Goal: Task Accomplishment & Management: Complete application form

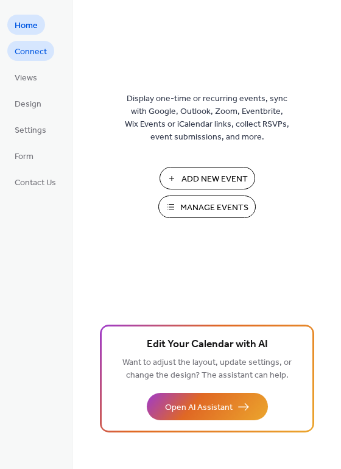
click at [40, 46] on span "Connect" at bounding box center [31, 52] width 32 height 13
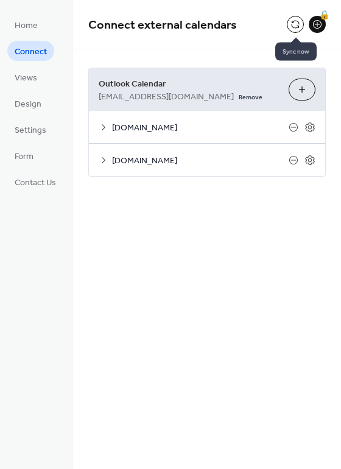
click at [296, 21] on button at bounding box center [295, 24] width 17 height 17
click at [104, 163] on icon at bounding box center [104, 160] width 10 height 10
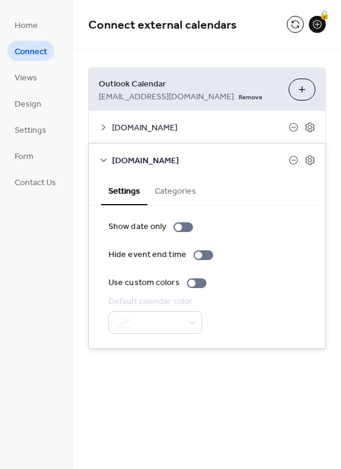
click at [238, 42] on div "Connect external calendars 🔒" at bounding box center [207, 24] width 268 height 49
click at [308, 162] on icon at bounding box center [310, 160] width 11 height 11
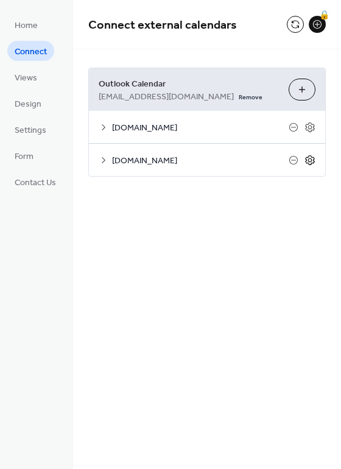
click at [309, 161] on icon at bounding box center [310, 160] width 4 height 4
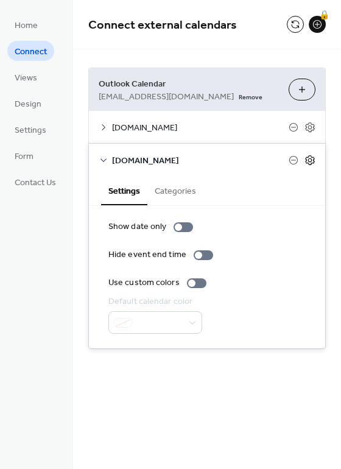
click at [309, 161] on icon at bounding box center [310, 160] width 4 height 4
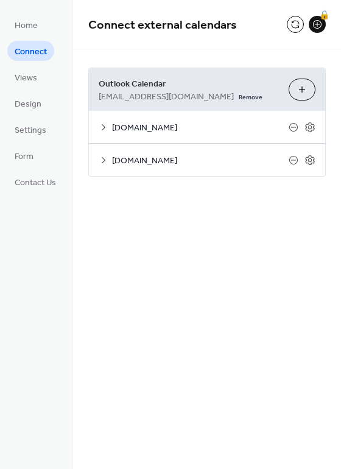
click at [302, 88] on button "Choose Calendars" at bounding box center [302, 90] width 27 height 22
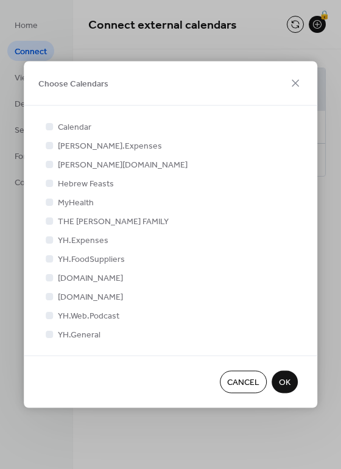
click at [290, 381] on span "OK" at bounding box center [285, 382] width 12 height 13
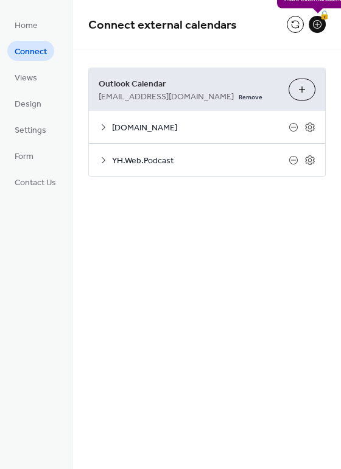
click at [317, 24] on div "🔒" at bounding box center [317, 24] width 17 height 17
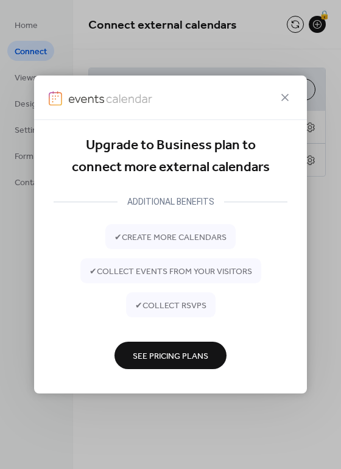
click at [145, 362] on span "See Pricing Plans" at bounding box center [171, 356] width 76 height 13
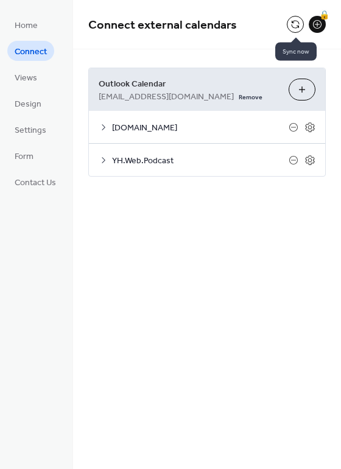
click at [292, 23] on button at bounding box center [295, 24] width 17 height 17
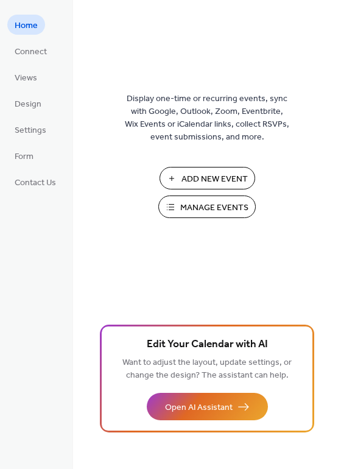
click at [221, 210] on span "Manage Events" at bounding box center [214, 208] width 68 height 13
click at [34, 51] on span "Connect" at bounding box center [31, 52] width 32 height 13
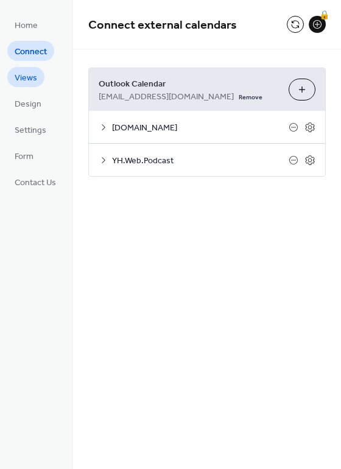
click at [26, 79] on span "Views" at bounding box center [26, 78] width 23 height 13
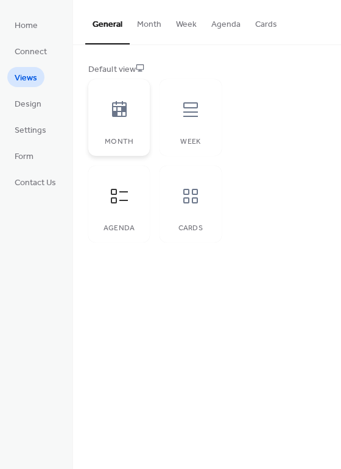
click at [131, 115] on div at bounding box center [119, 109] width 37 height 37
click at [189, 110] on icon at bounding box center [190, 109] width 19 height 19
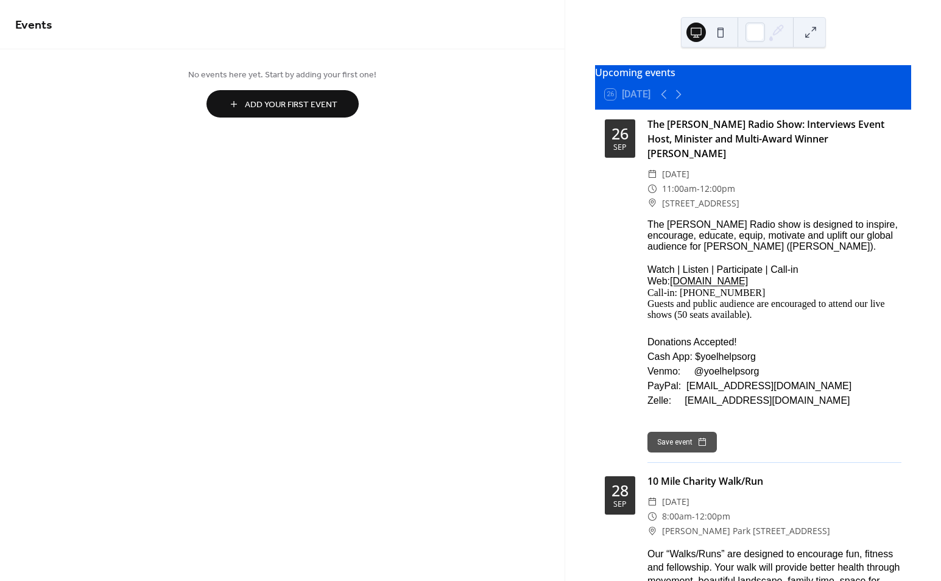
click at [248, 105] on span "Add Your First Event" at bounding box center [291, 105] width 93 height 13
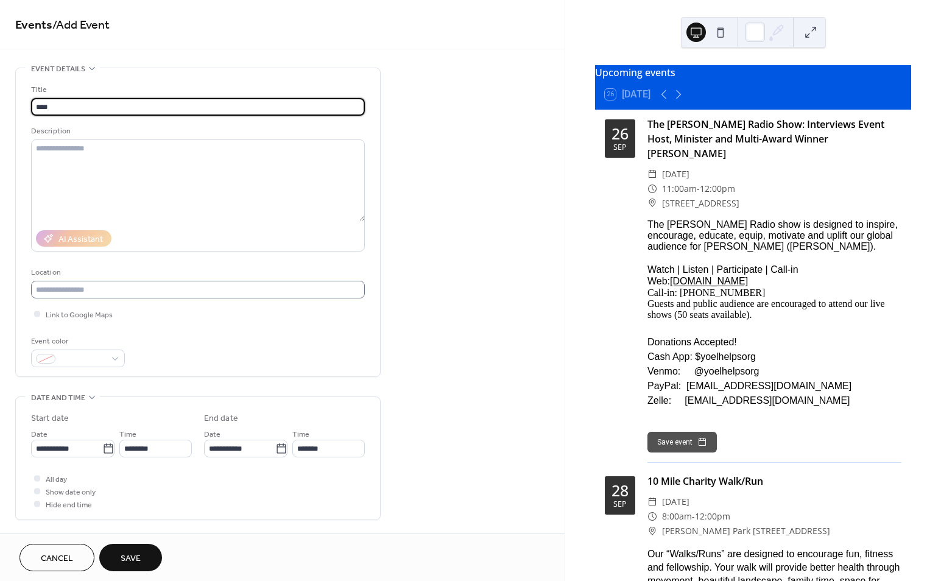
type input "****"
click at [147, 289] on input "text" at bounding box center [198, 290] width 334 height 18
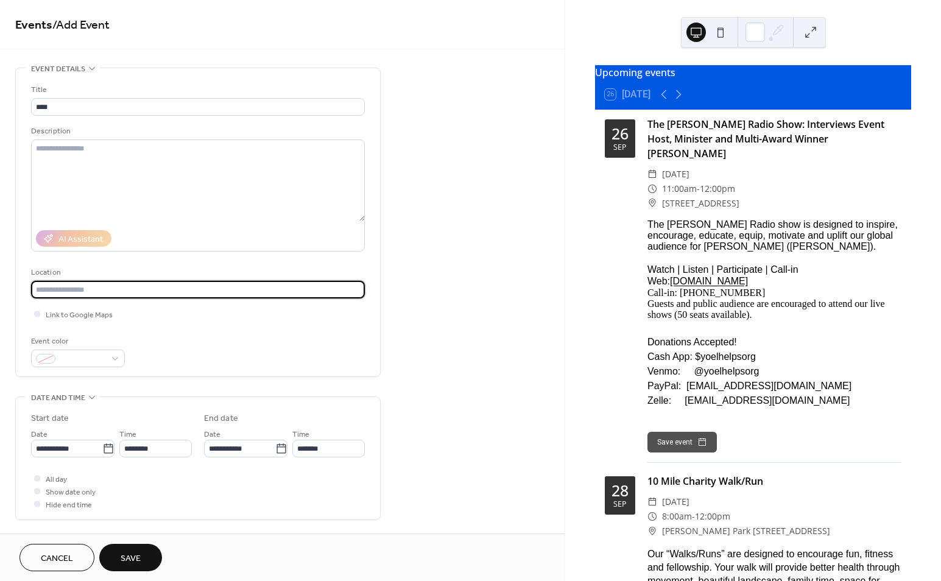
click at [429, 306] on div "**********" at bounding box center [282, 441] width 565 height 746
click at [106, 448] on icon at bounding box center [108, 449] width 12 height 12
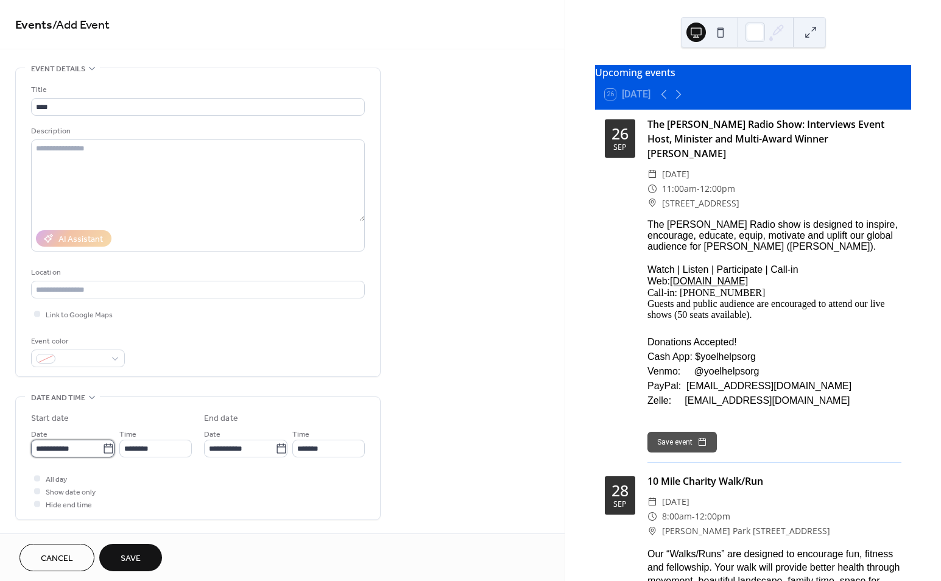
click at [102, 448] on input "**********" at bounding box center [66, 449] width 71 height 18
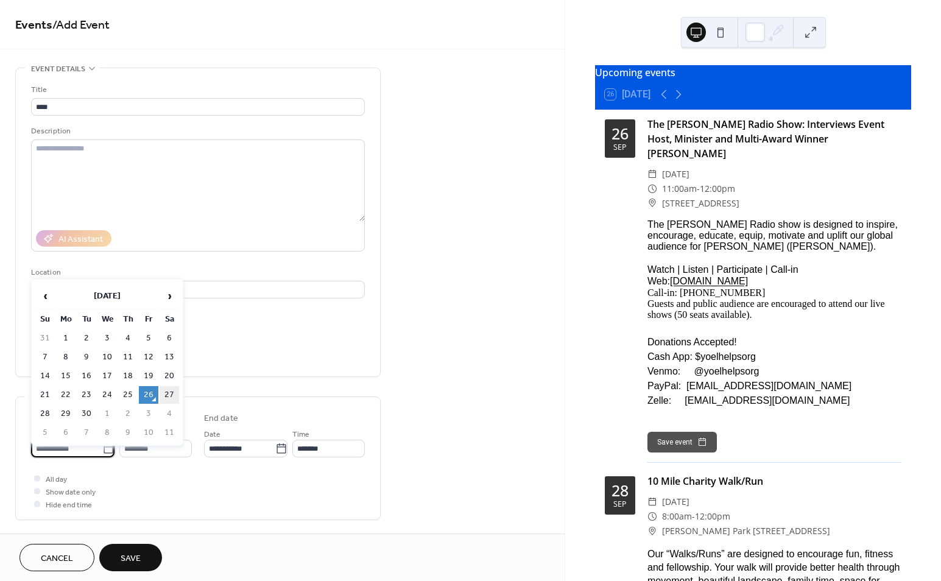
click at [166, 389] on td "27" at bounding box center [169, 395] width 19 height 18
type input "**********"
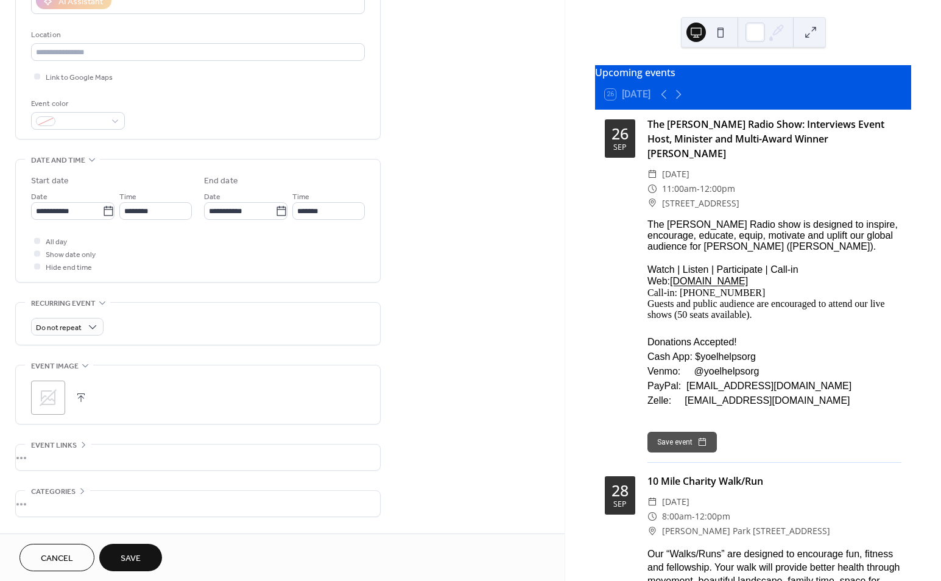
scroll to position [280, 0]
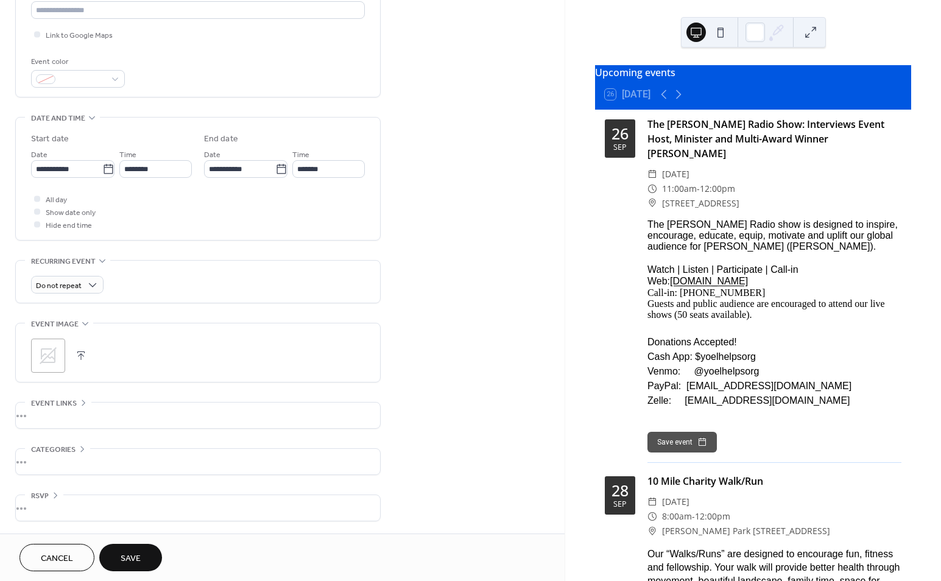
click at [135, 555] on span "Save" at bounding box center [131, 558] width 20 height 13
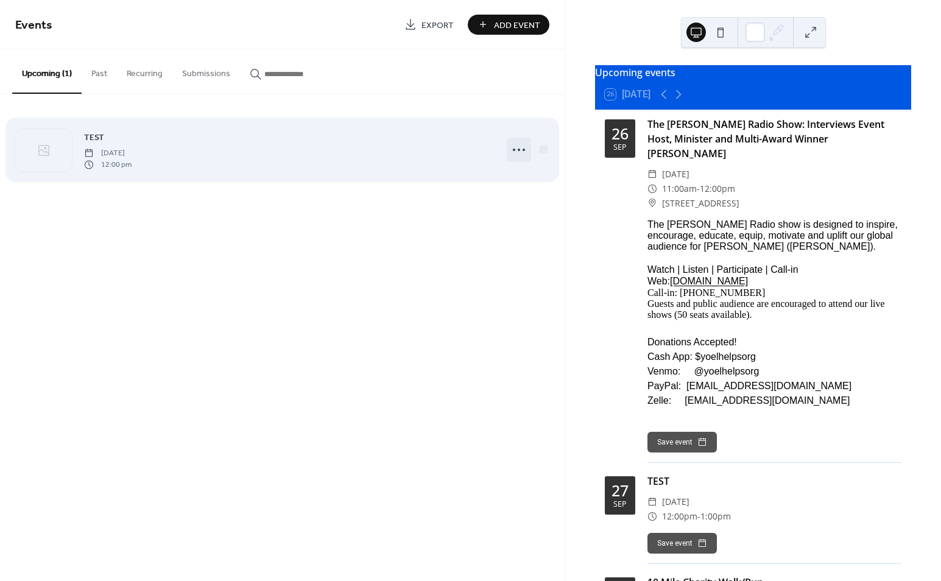
click at [517, 150] on icon at bounding box center [518, 149] width 19 height 19
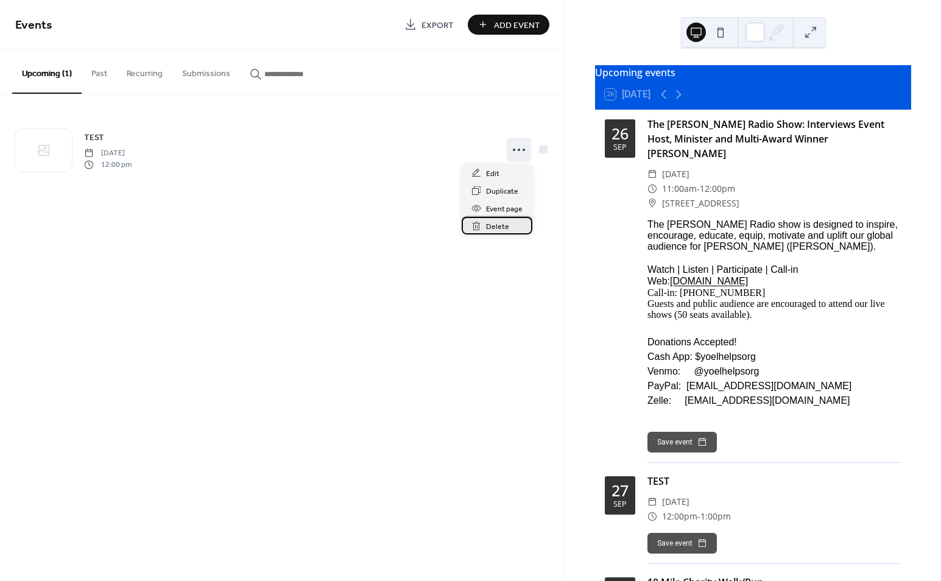
click at [503, 230] on span "Delete" at bounding box center [497, 227] width 23 height 13
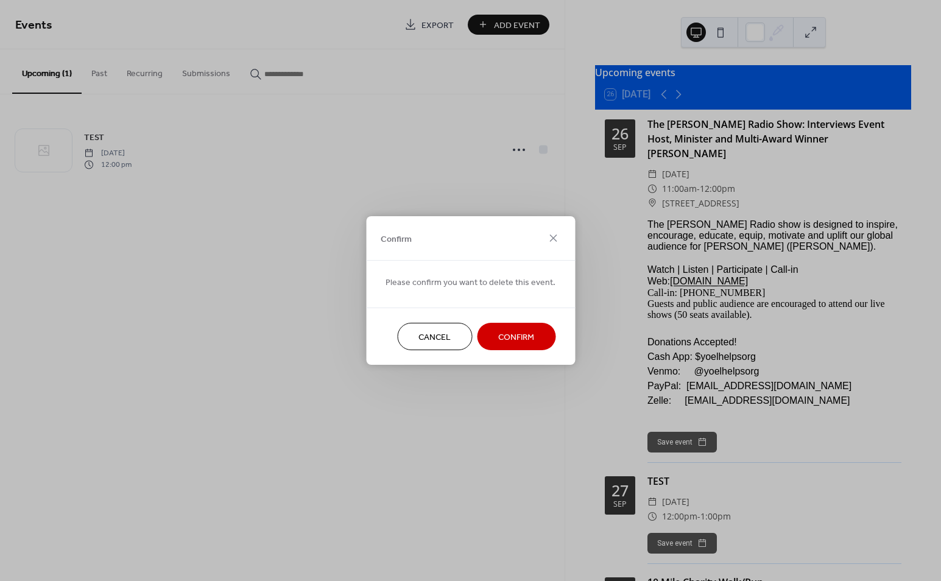
click at [521, 337] on span "Confirm" at bounding box center [516, 337] width 36 height 13
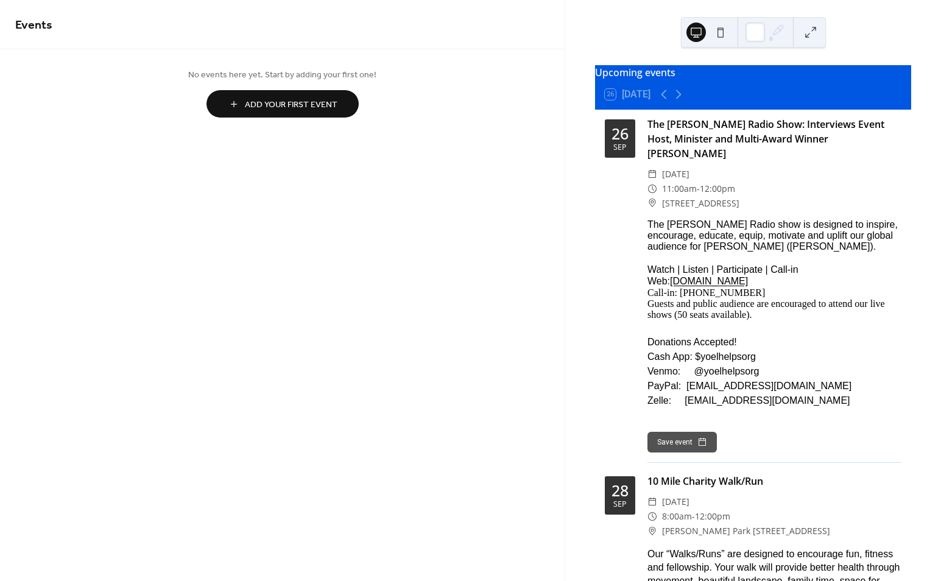
click at [815, 36] on button at bounding box center [810, 32] width 19 height 19
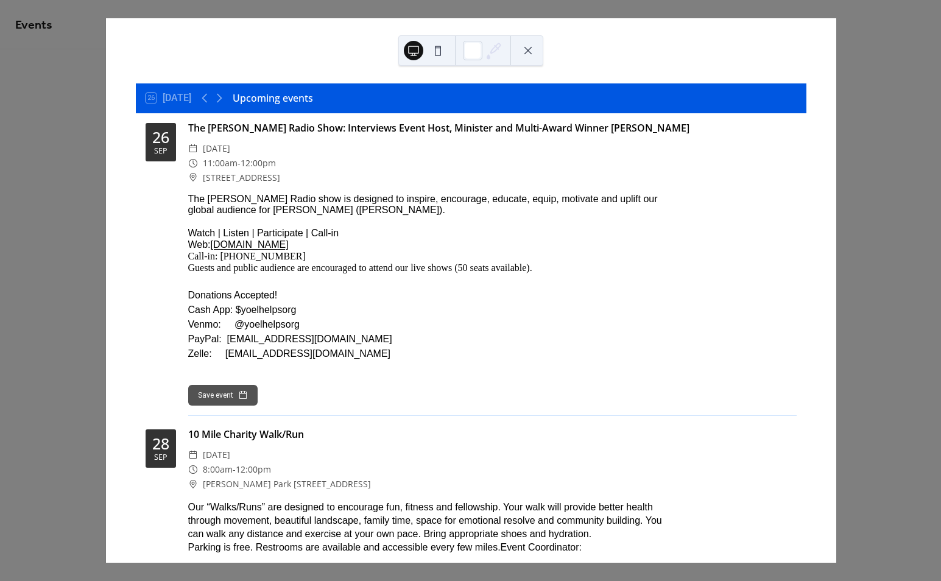
click at [836, 101] on div "26 Today Upcoming events 26 Sep The YOEL Radio Show: Interviews Event Host, Min…" at bounding box center [470, 290] width 731 height 545
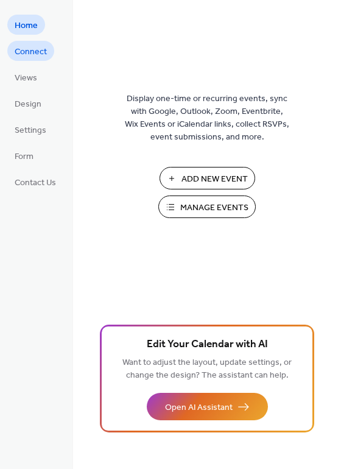
click at [40, 55] on span "Connect" at bounding box center [31, 52] width 32 height 13
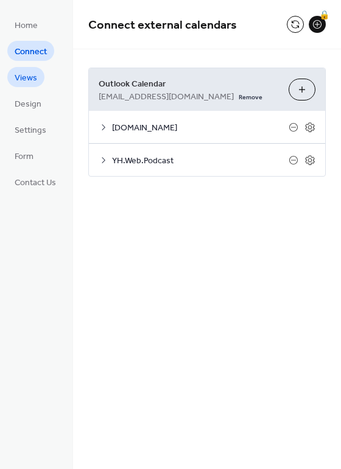
click at [26, 76] on span "Views" at bounding box center [26, 78] width 23 height 13
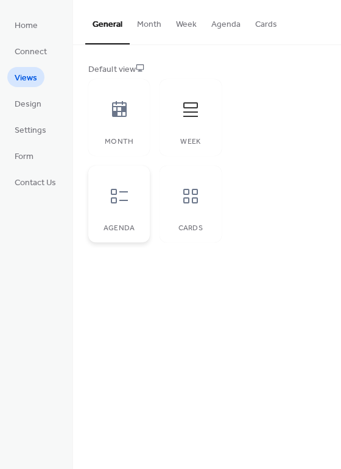
click at [116, 196] on icon at bounding box center [119, 195] width 19 height 19
click at [189, 199] on icon at bounding box center [190, 196] width 15 height 15
click at [116, 193] on icon at bounding box center [119, 196] width 17 height 15
click at [186, 211] on div at bounding box center [190, 196] width 37 height 37
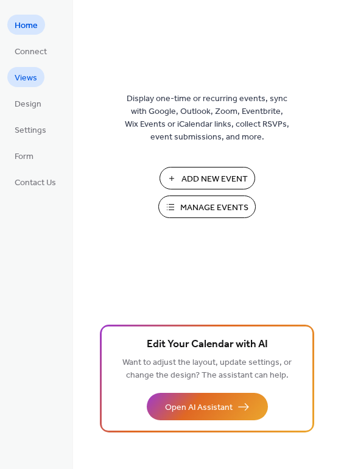
click at [37, 79] on link "Views" at bounding box center [25, 77] width 37 height 20
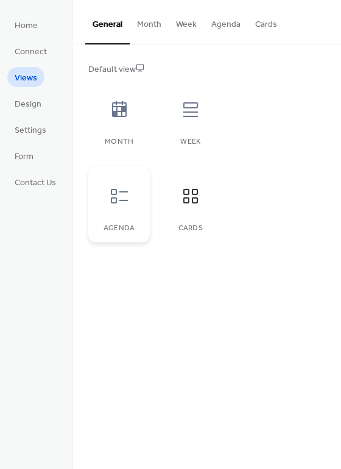
click at [127, 194] on icon at bounding box center [119, 195] width 19 height 19
click at [188, 201] on icon at bounding box center [190, 195] width 19 height 19
